Goal: Transaction & Acquisition: Obtain resource

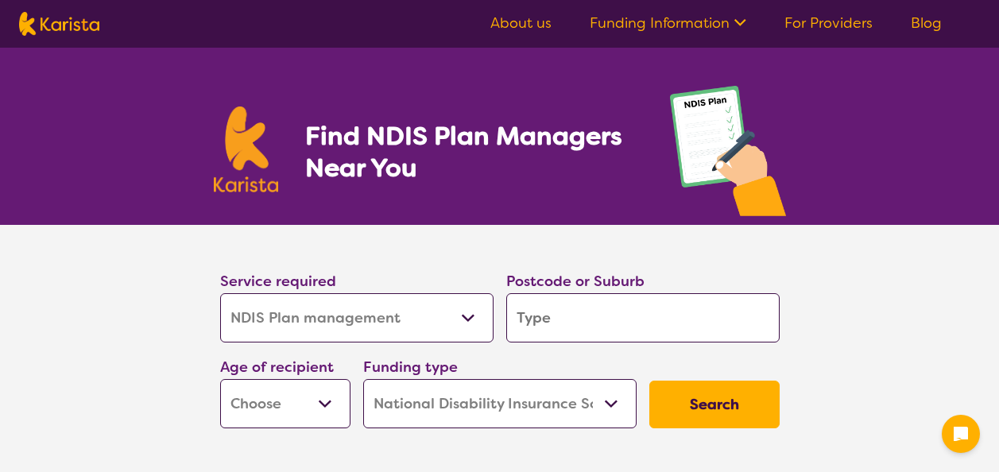
select select "NDIS Plan management"
select select "NDIS"
select select "NDIS Plan management"
select select "NDIS"
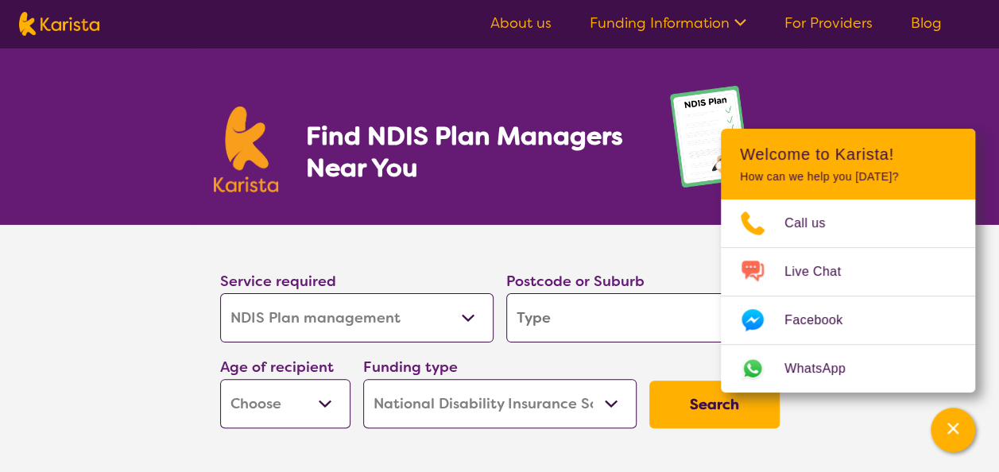
click at [414, 243] on section "Service required Allied Health Assistant Assessment ([MEDICAL_DATA] or [MEDICAL…" at bounding box center [500, 330] width 610 height 210
click at [882, 404] on section "Service required Allied Health Assistant Assessment ([MEDICAL_DATA] or [MEDICAL…" at bounding box center [499, 352] width 999 height 254
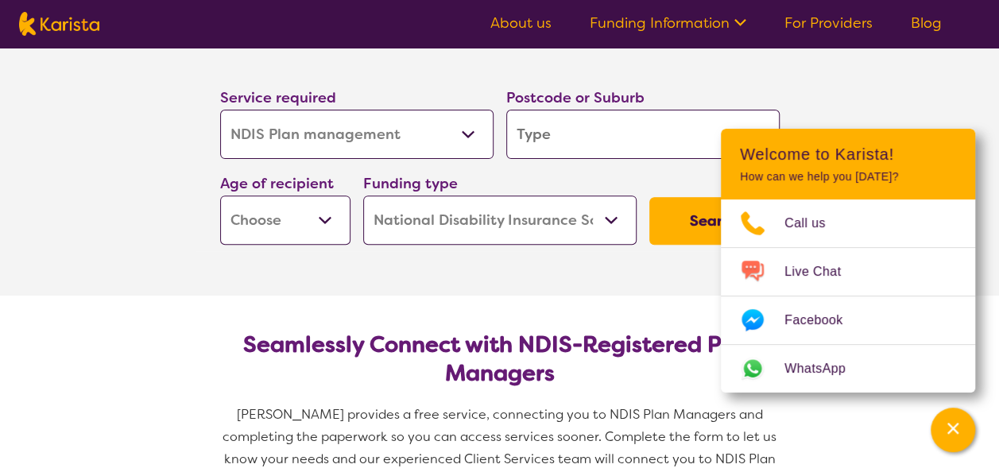
scroll to position [184, 0]
click at [599, 114] on input "search" at bounding box center [642, 133] width 273 height 49
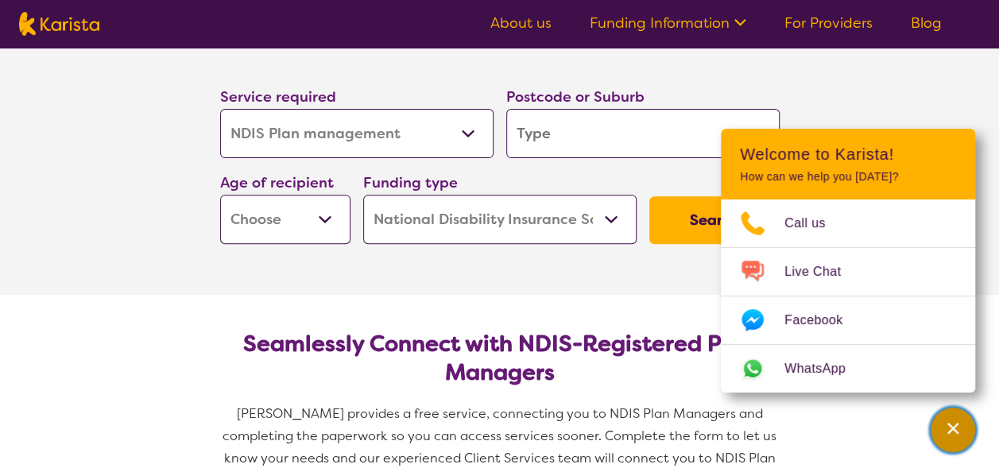
click at [944, 444] on div "Channel Menu" at bounding box center [953, 430] width 32 height 35
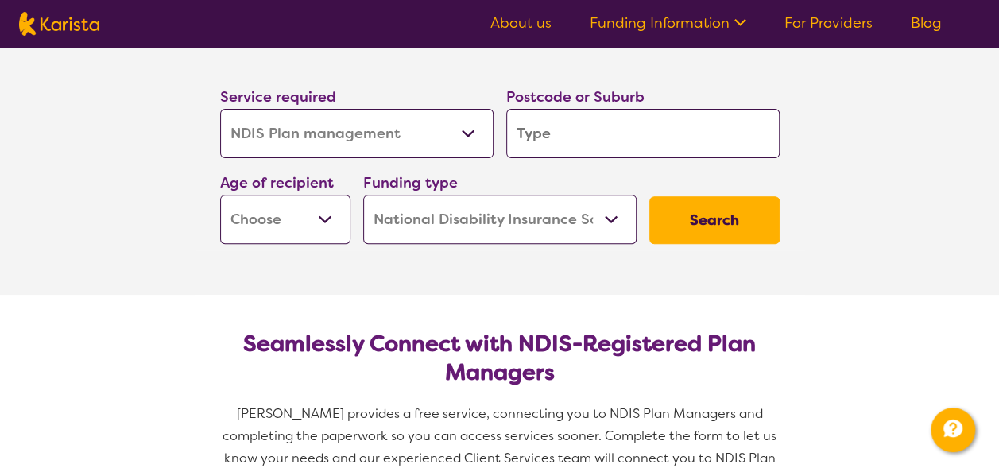
click at [560, 140] on input "search" at bounding box center [642, 133] width 273 height 49
type input "3"
type input "31"
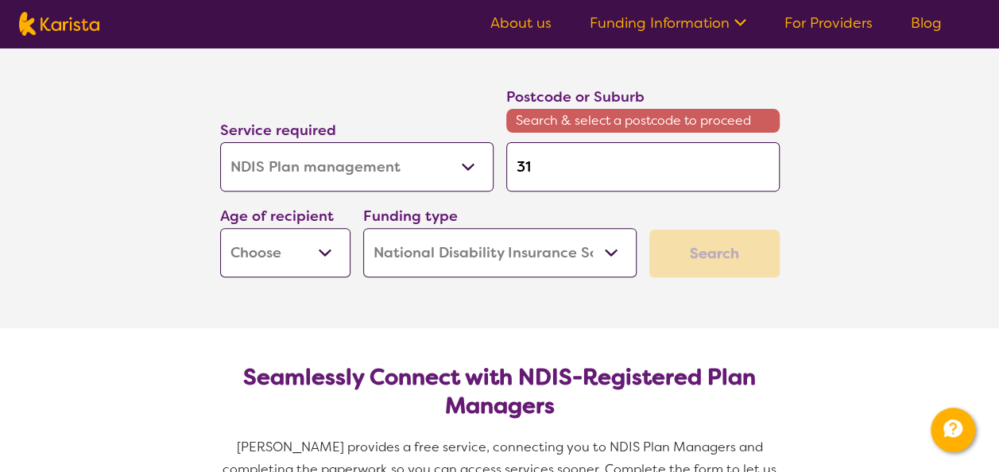
type input "317"
type input "3175"
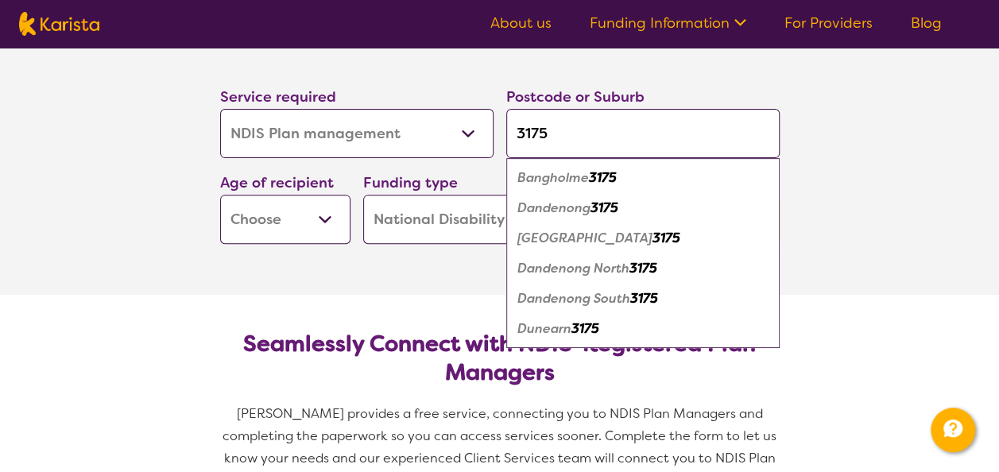
type input "3175"
click at [584, 206] on em "Dandenong" at bounding box center [553, 208] width 73 height 17
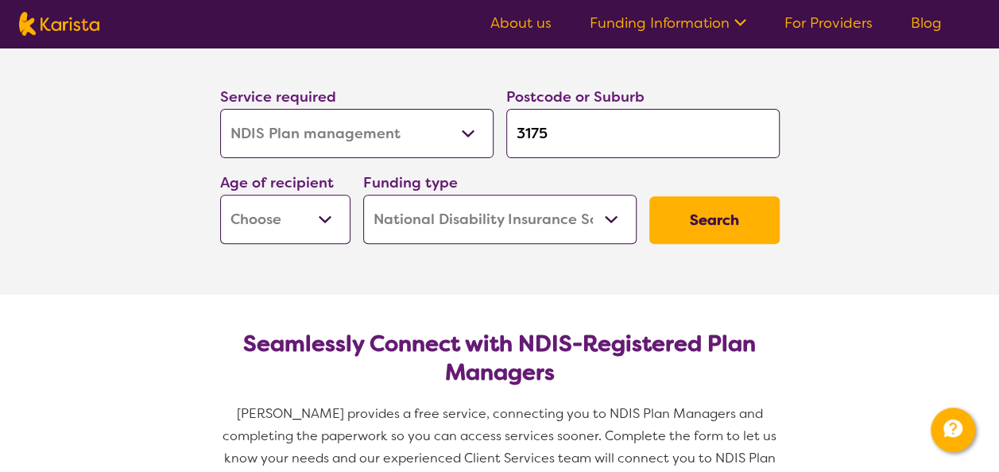
click at [322, 214] on select "Early Childhood - 0 to 9 Child - 10 to 11 Adolescent - 12 to 17 Adult - 18 to 6…" at bounding box center [285, 219] width 130 height 49
select select "AD"
click at [220, 195] on select "Early Childhood - 0 to 9 Child - 10 to 11 Adolescent - 12 to 17 Adult - 18 to 6…" at bounding box center [285, 219] width 130 height 49
select select "AD"
click at [703, 219] on button "Search" at bounding box center [714, 220] width 130 height 48
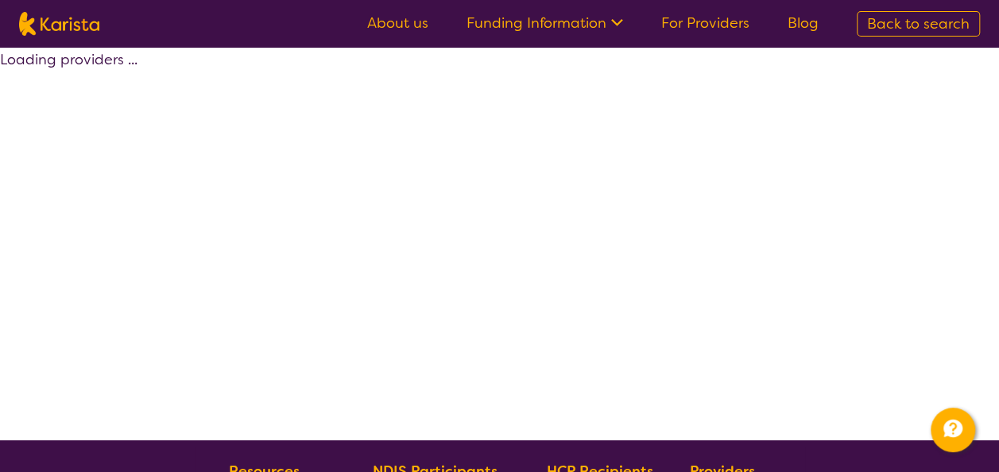
select select "by_score"
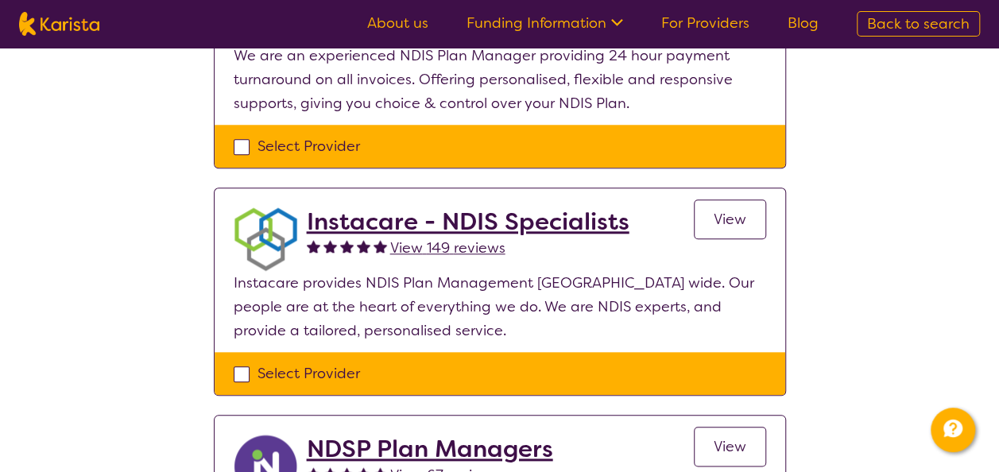
scroll to position [692, 0]
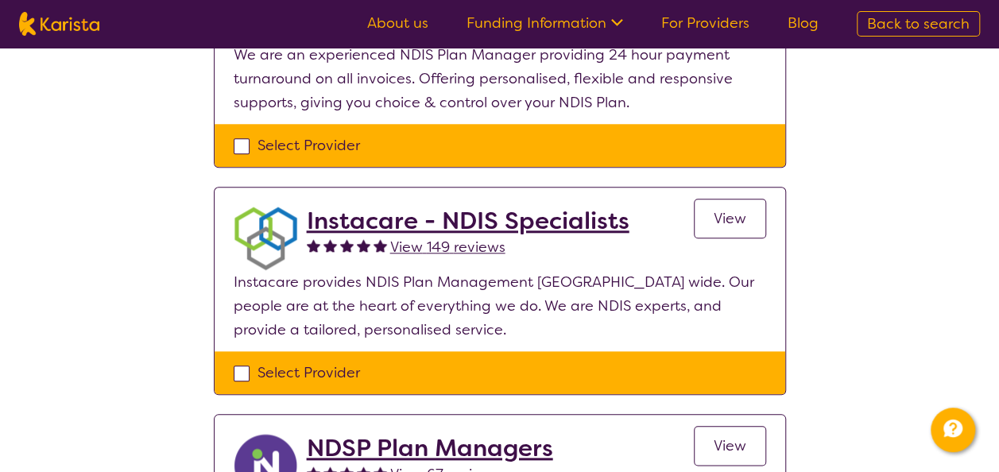
click at [729, 212] on span "View" at bounding box center [730, 218] width 33 height 19
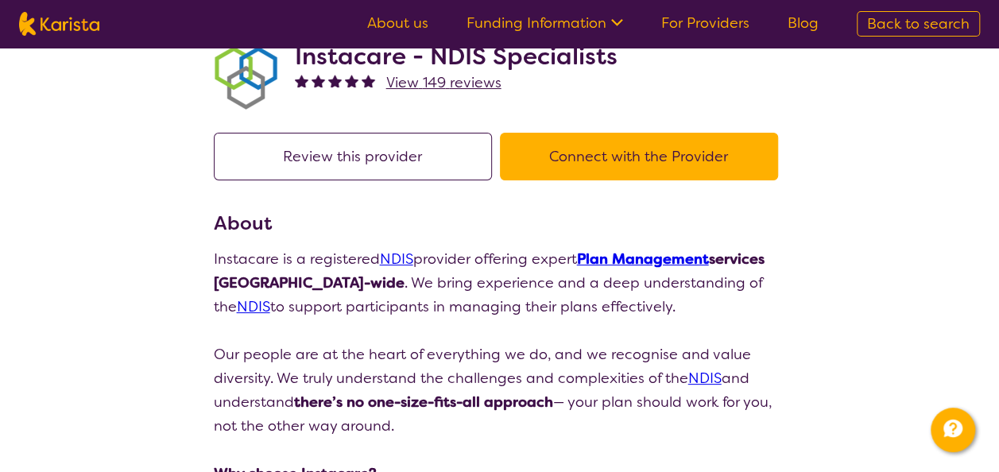
scroll to position [57, 0]
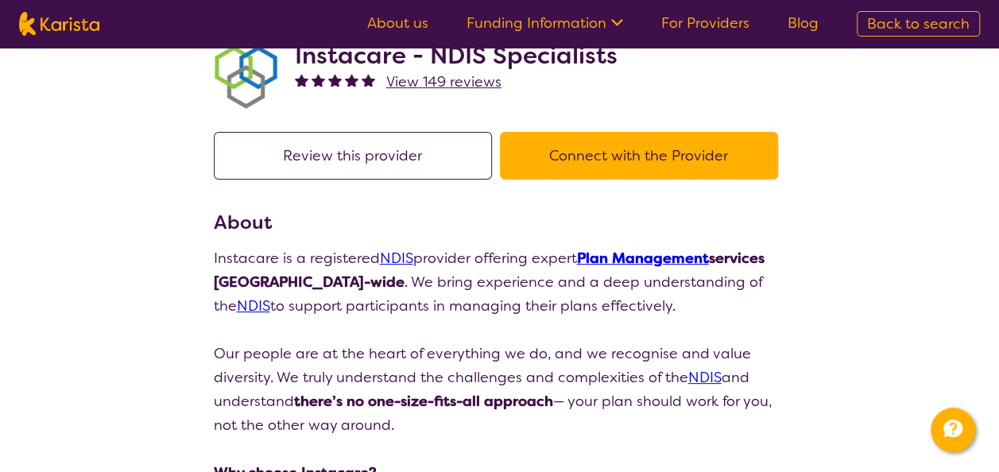
click at [534, 165] on button "Connect with the Provider" at bounding box center [639, 156] width 278 height 48
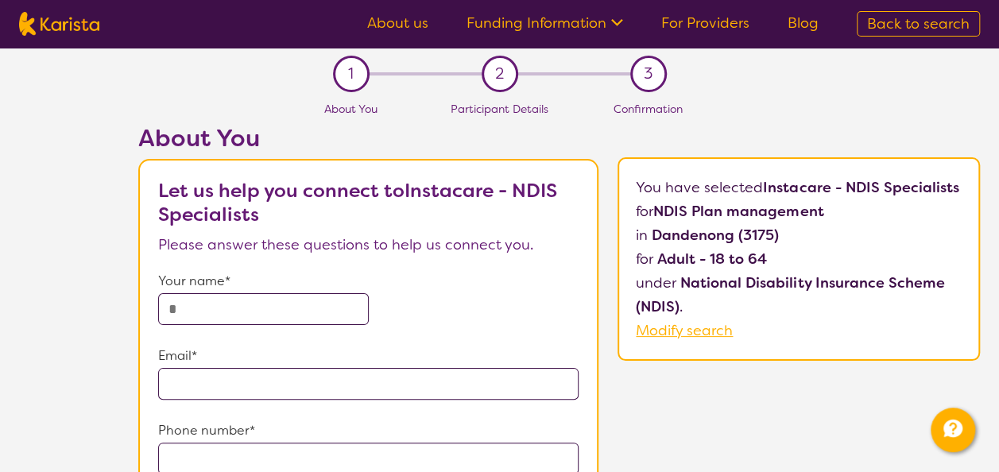
click at [340, 46] on nav "About us Funding Information NDIS - National Disability Insurance Scheme HCP - …" at bounding box center [499, 24] width 999 height 48
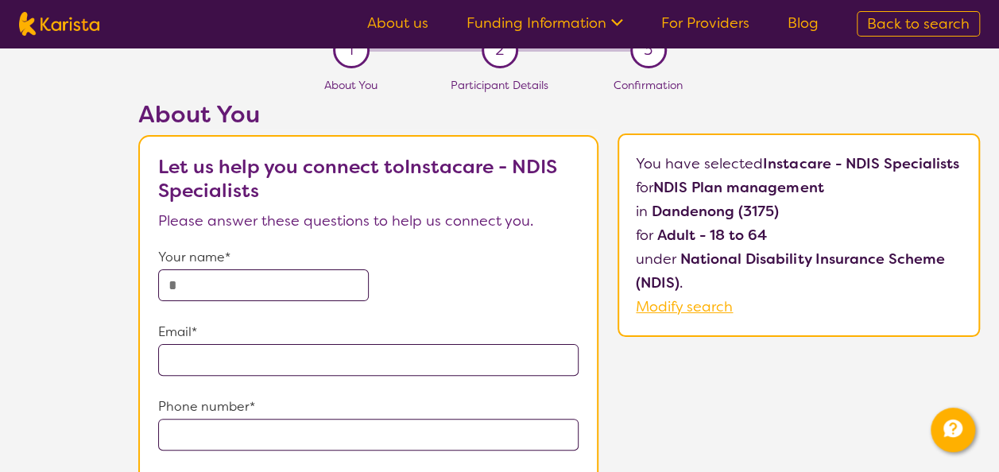
scroll to position [21, 0]
